Goal: Communication & Community: Answer question/provide support

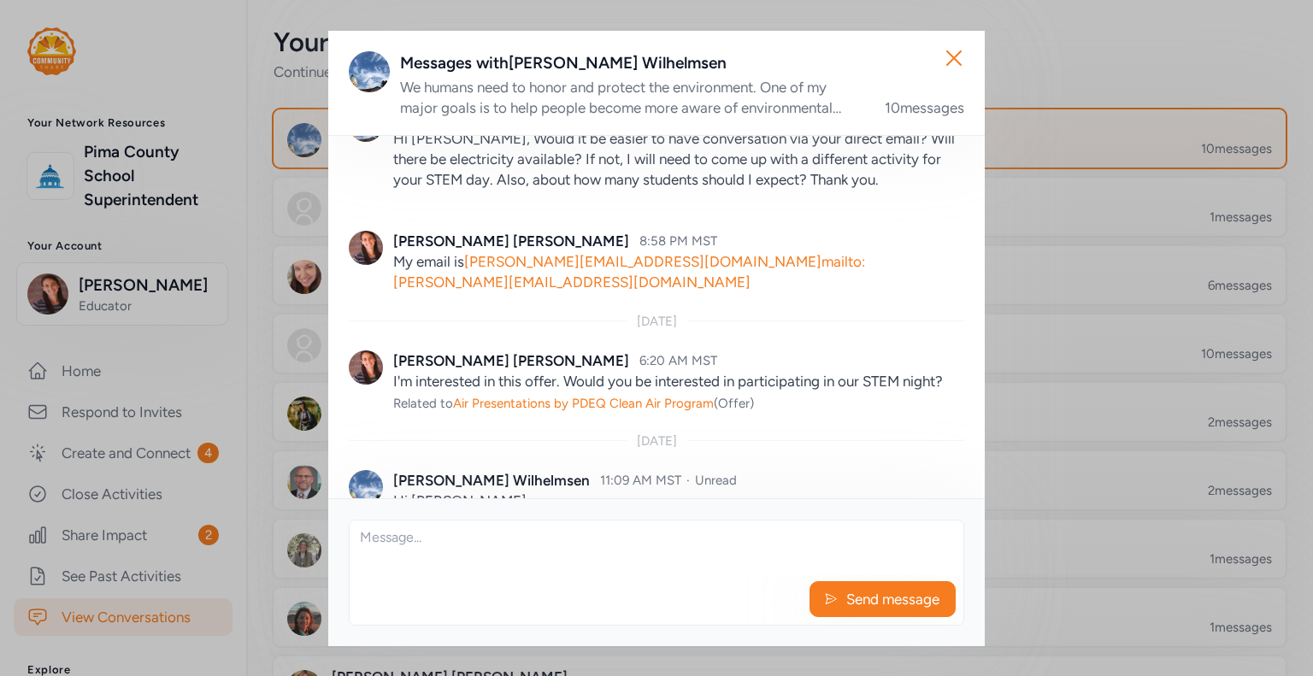
scroll to position [1012, 0]
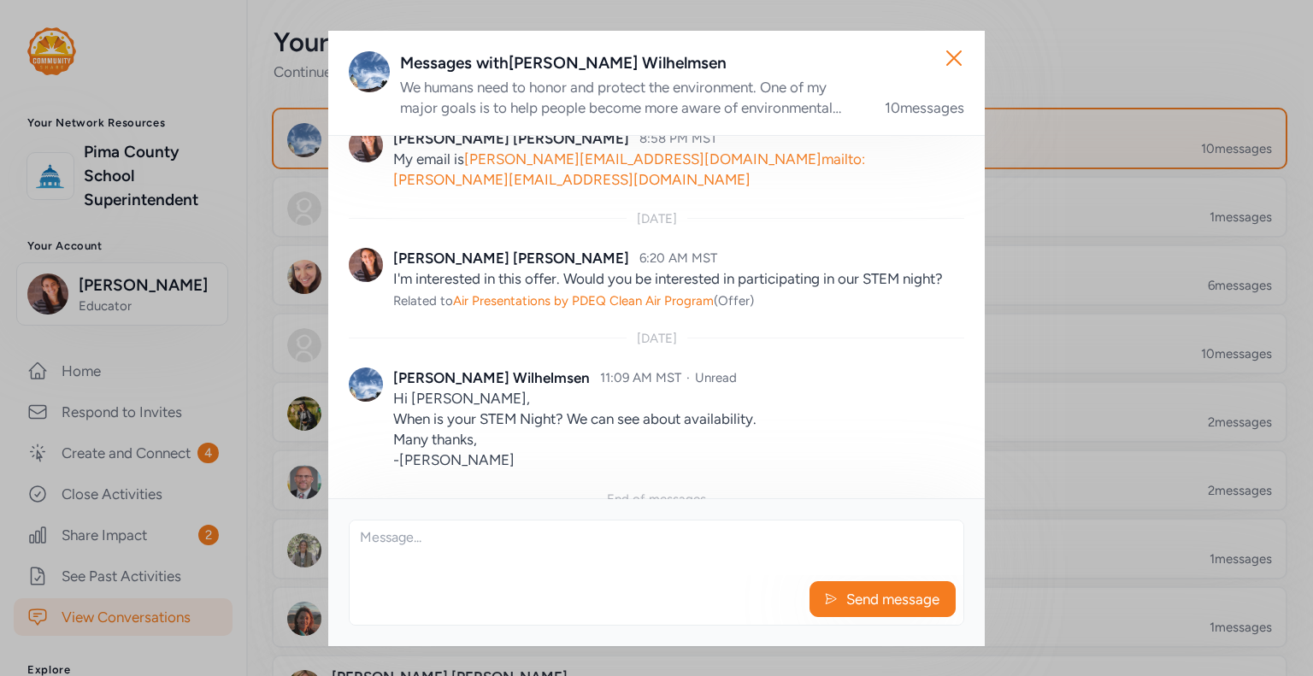
click at [408, 540] on textarea at bounding box center [657, 547] width 614 height 55
type textarea "[DATE] 5:30-7:00PM"
click at [849, 596] on span "Send message" at bounding box center [892, 599] width 97 height 21
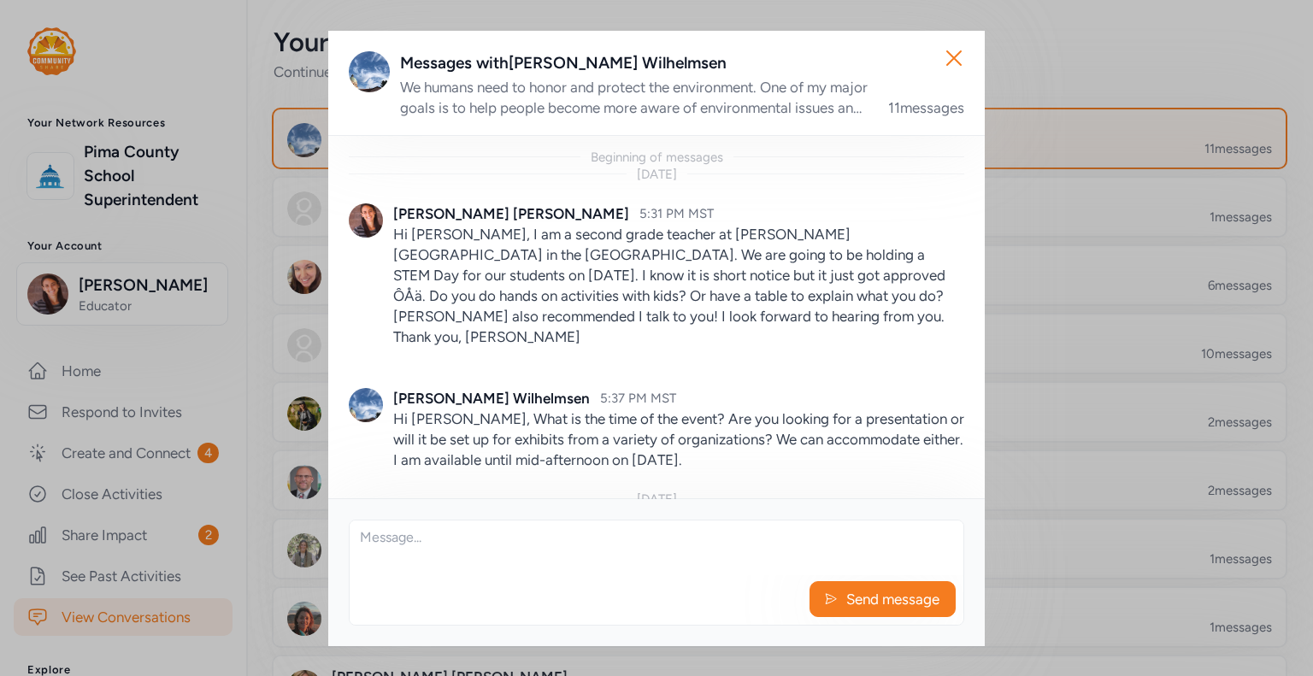
scroll to position [1094, 0]
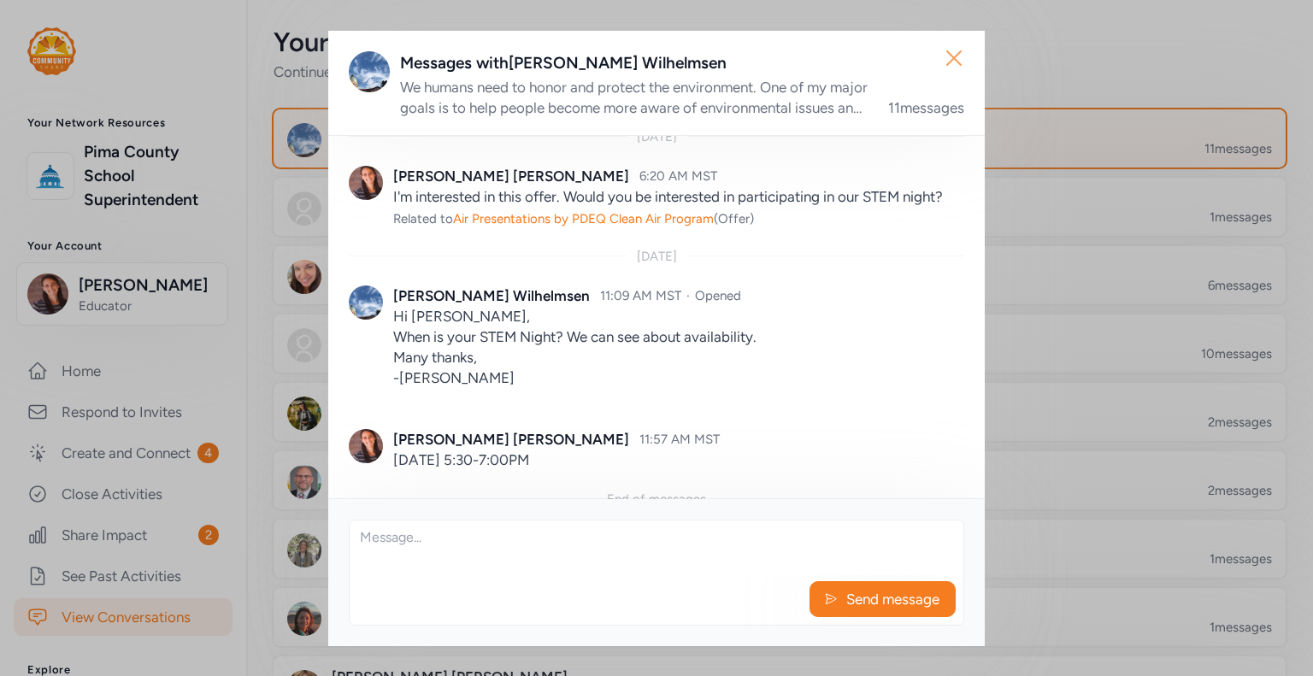
click at [957, 55] on icon "button" at bounding box center [953, 57] width 27 height 27
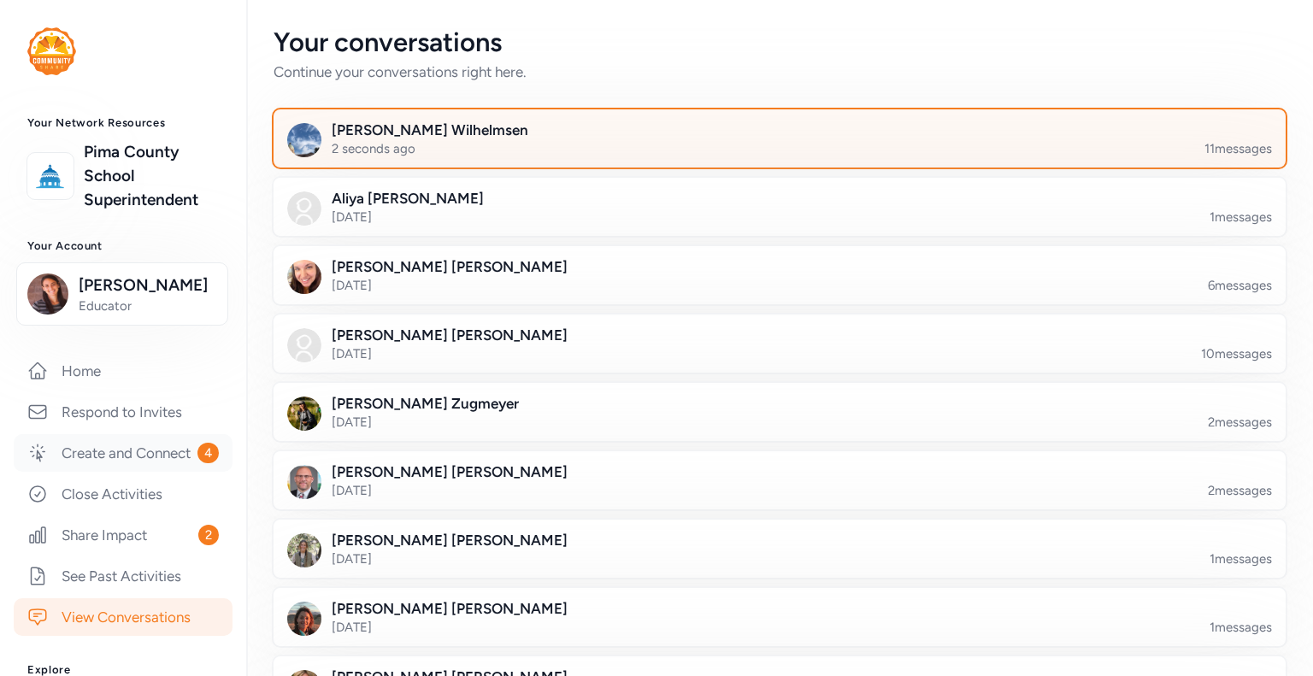
click at [115, 472] on link "Create and Connect 4" at bounding box center [123, 453] width 219 height 38
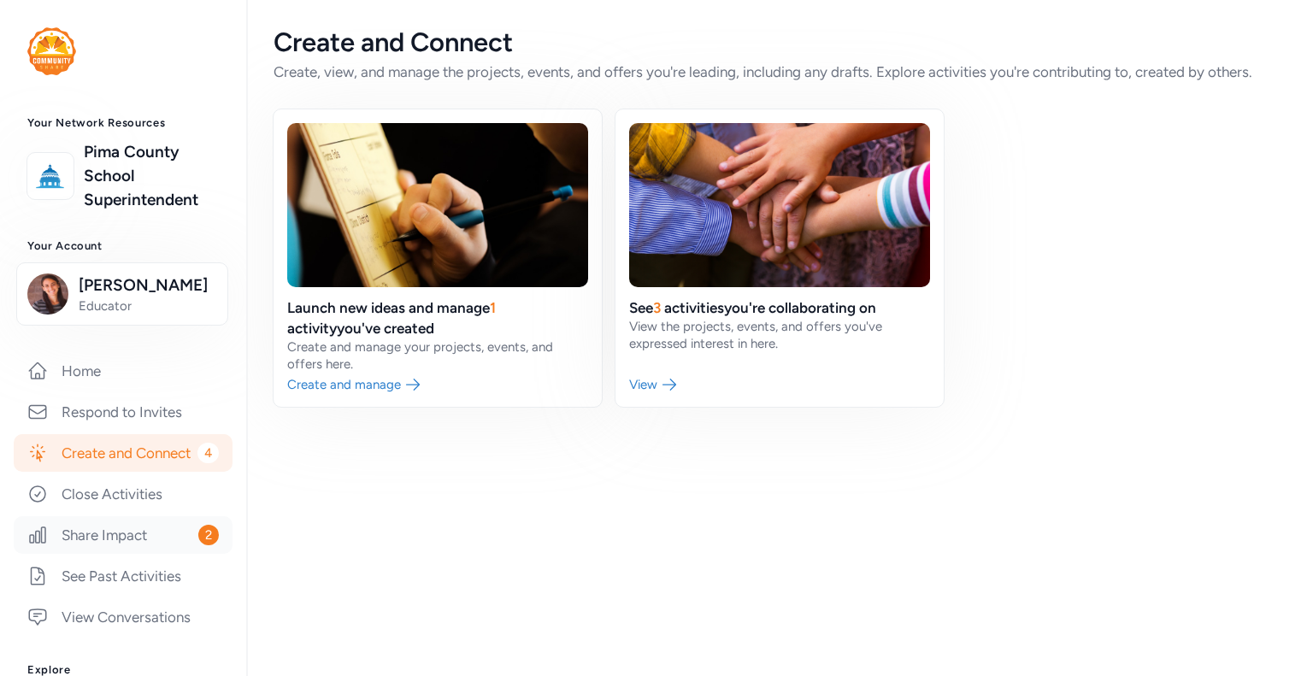
click at [103, 554] on link "Share Impact 2" at bounding box center [123, 535] width 219 height 38
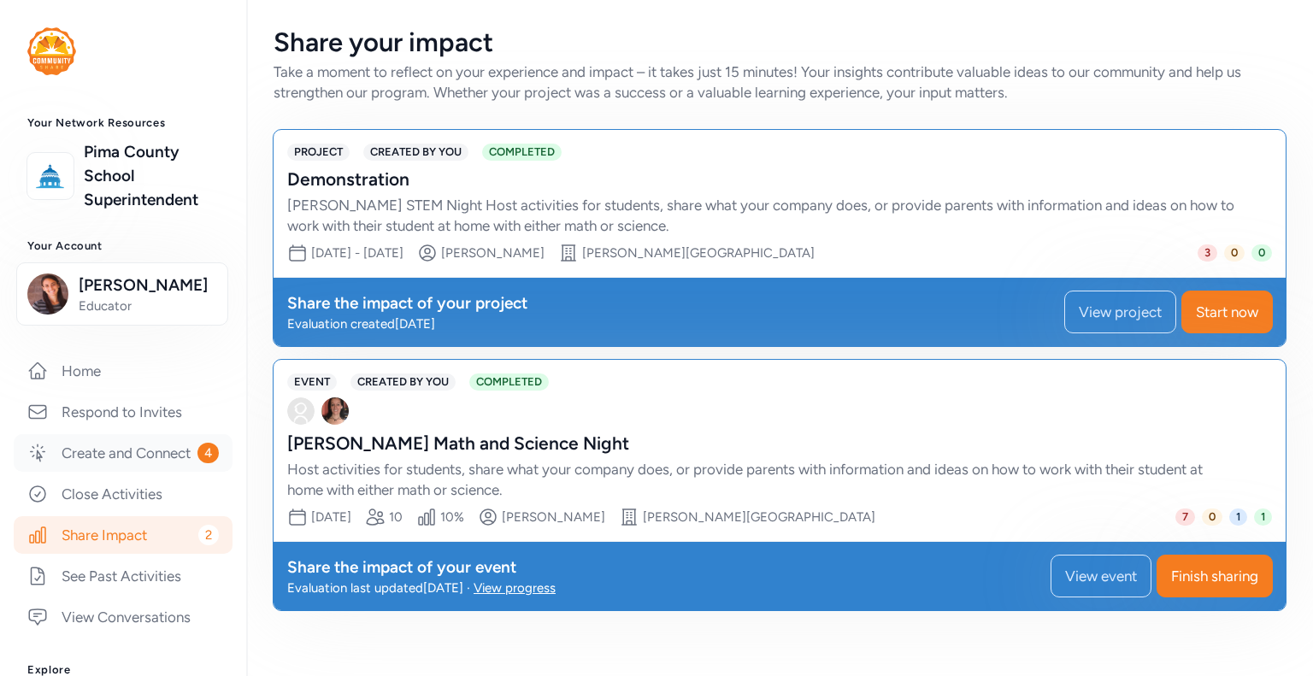
click at [115, 472] on link "Create and Connect 4" at bounding box center [123, 453] width 219 height 38
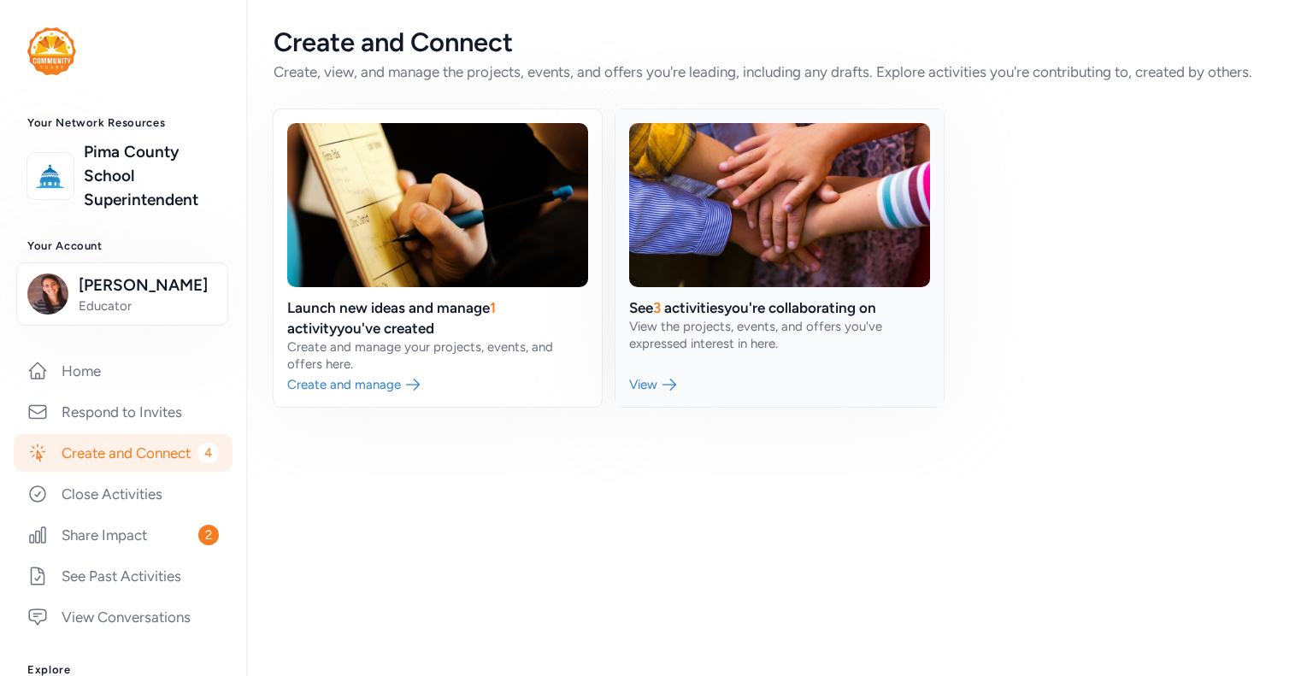
click at [766, 313] on link at bounding box center [779, 257] width 328 height 297
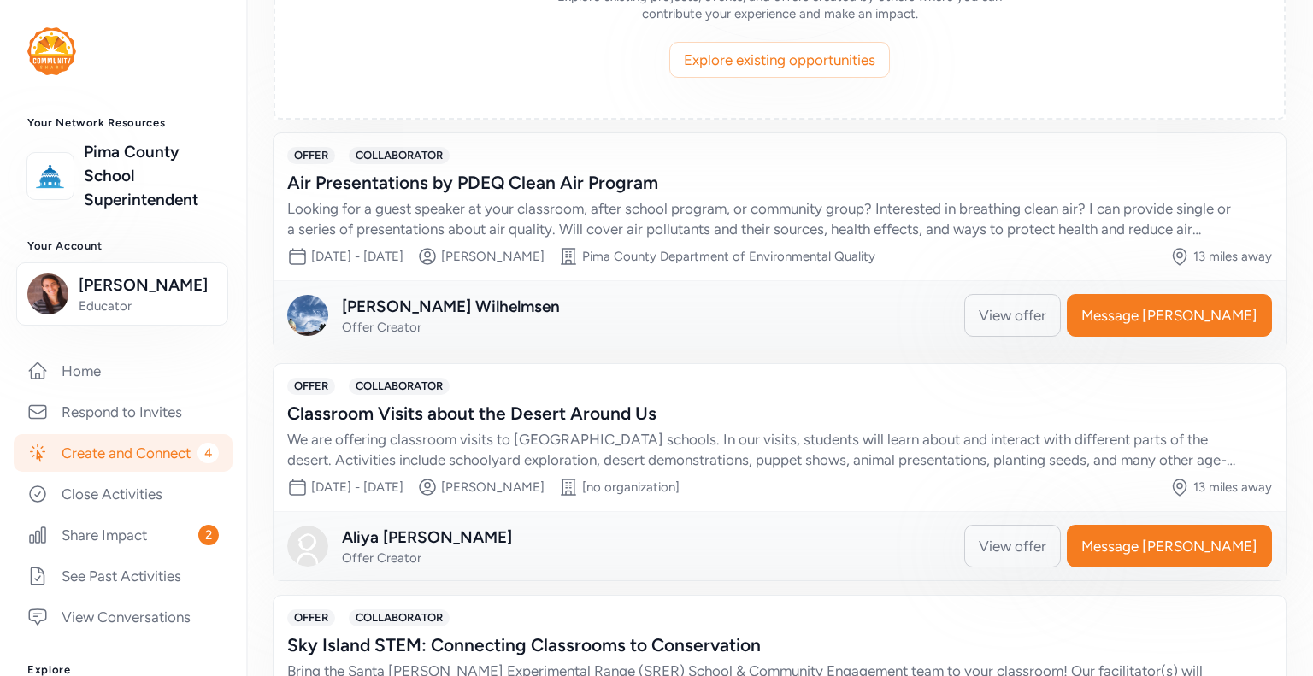
scroll to position [502, 0]
